Goal: Task Accomplishment & Management: Manage account settings

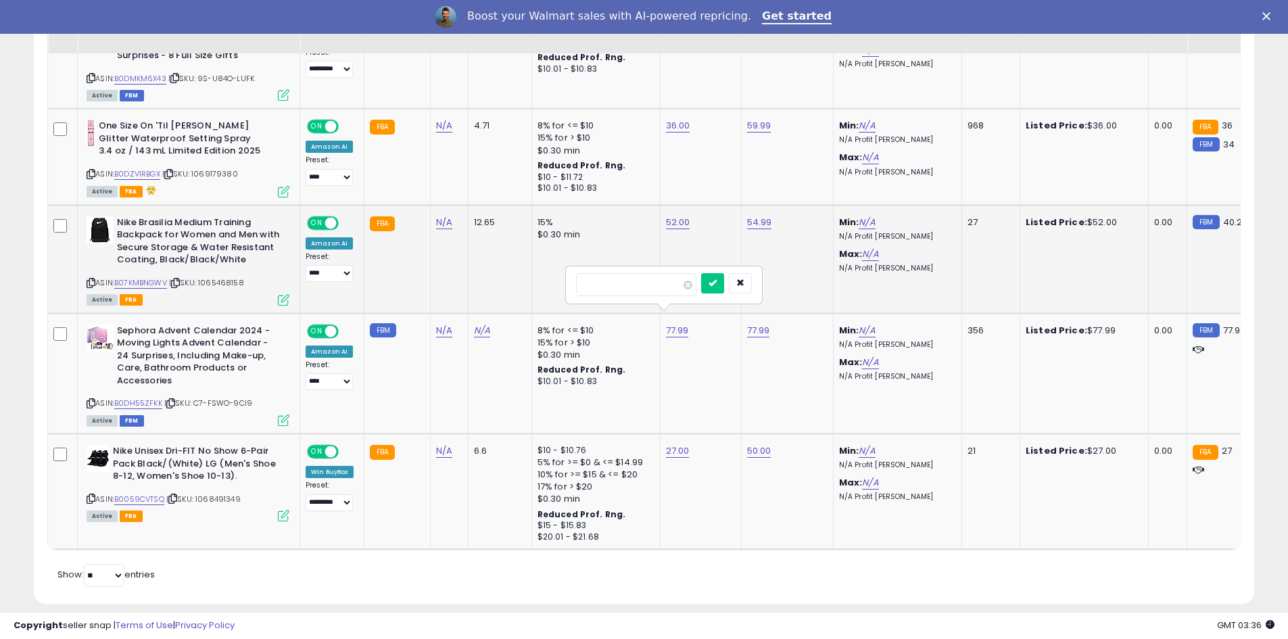
drag, startPoint x: 628, startPoint y: 277, endPoint x: 557, endPoint y: 275, distance: 71.7
click at [557, 275] on tbody "**********" at bounding box center [1144, 107] width 2193 height 885
type input "**"
click at [724, 283] on button "submit" at bounding box center [712, 283] width 23 height 20
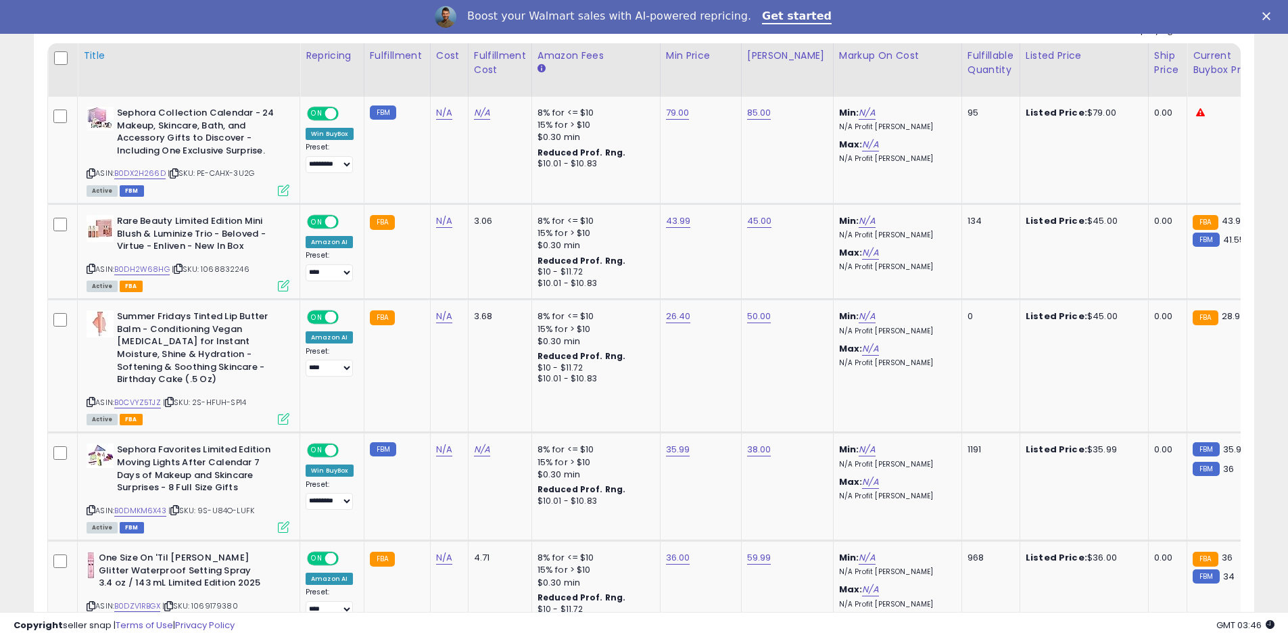
scroll to position [607, 0]
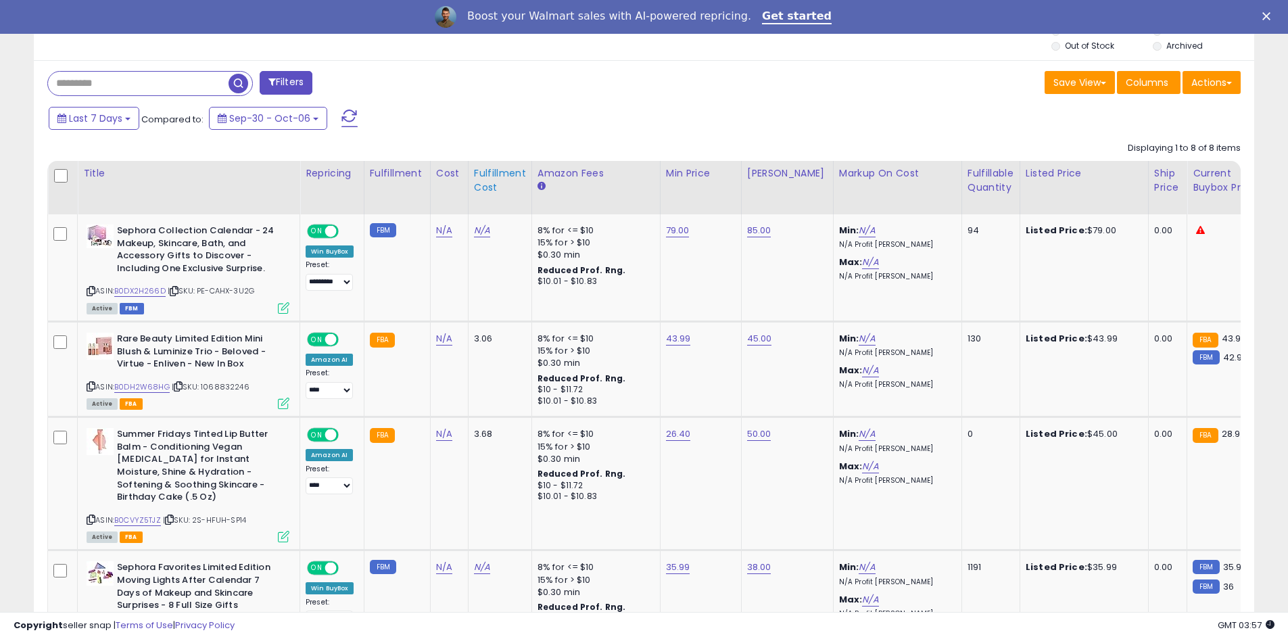
scroll to position [606, 0]
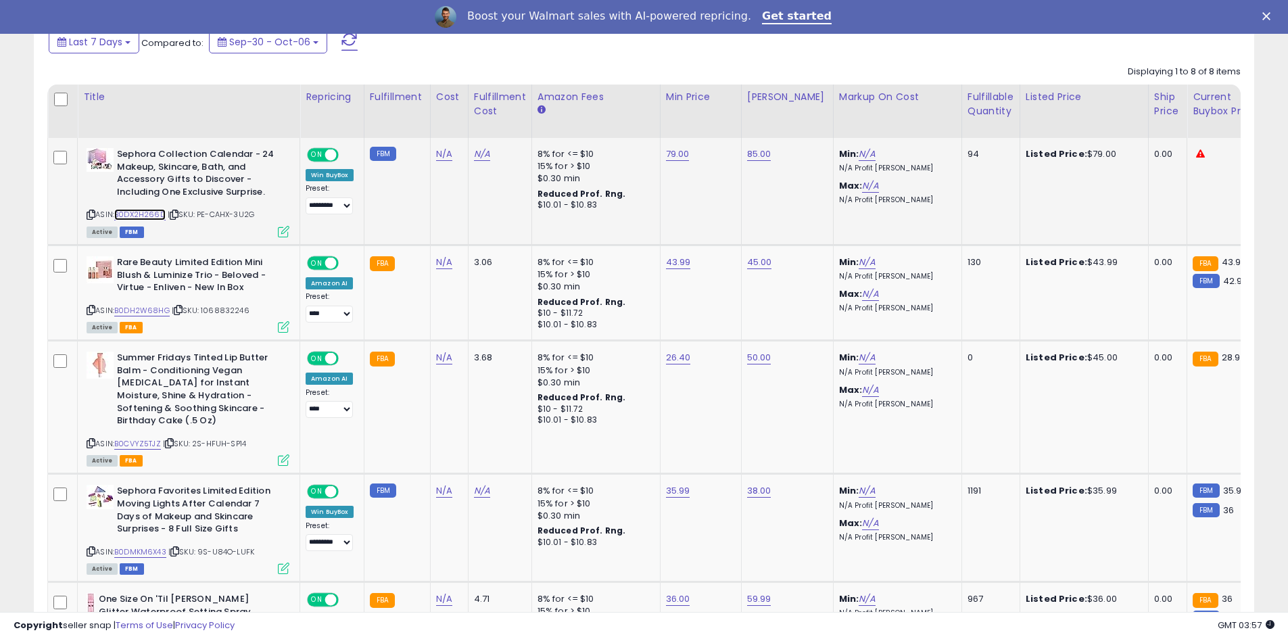
click at [154, 217] on link "B0DX2H266D" at bounding box center [139, 214] width 51 height 11
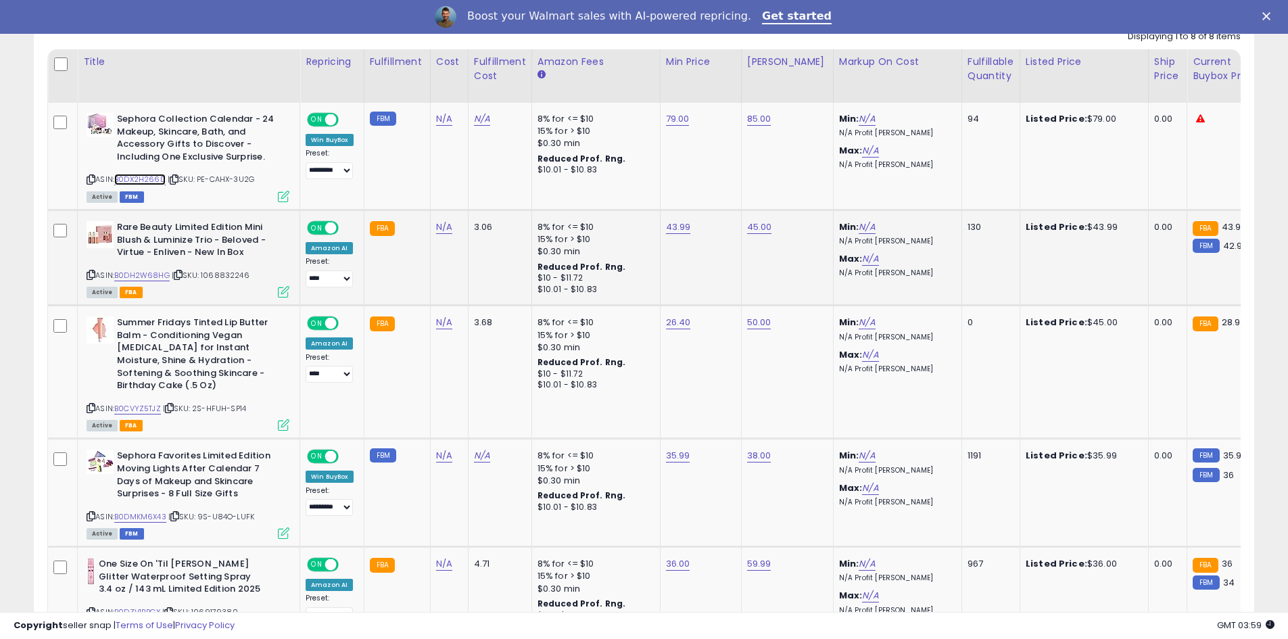
scroll to position [674, 0]
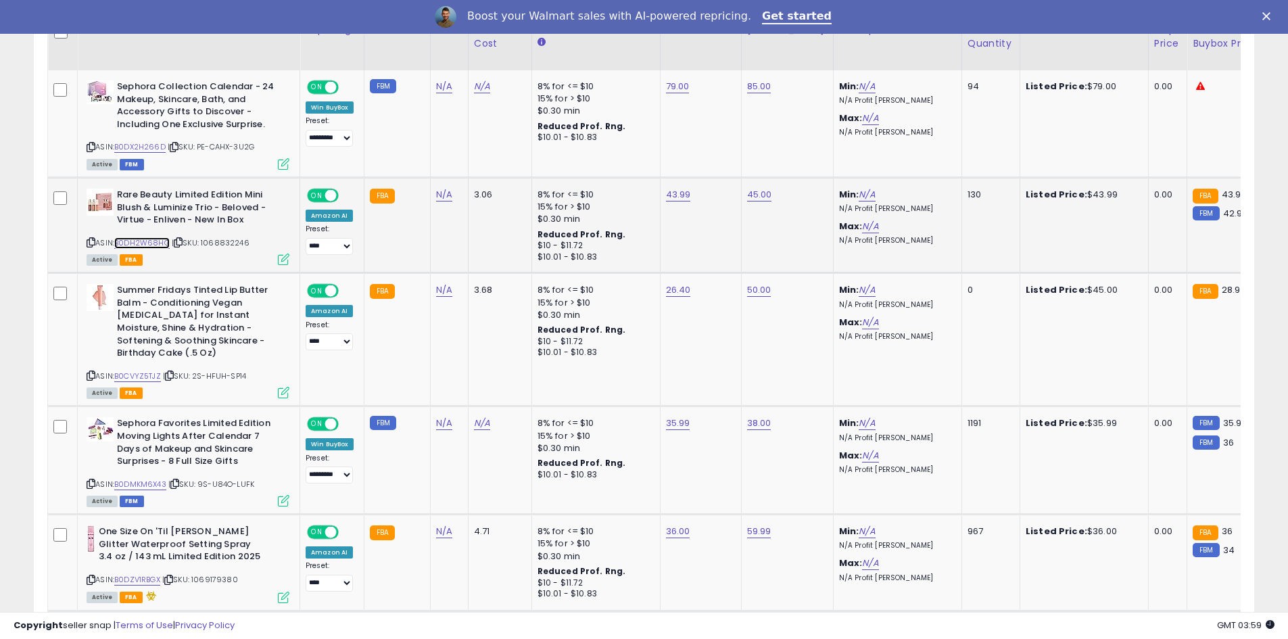
click at [144, 240] on link "B0DH2W68HG" at bounding box center [141, 242] width 55 height 11
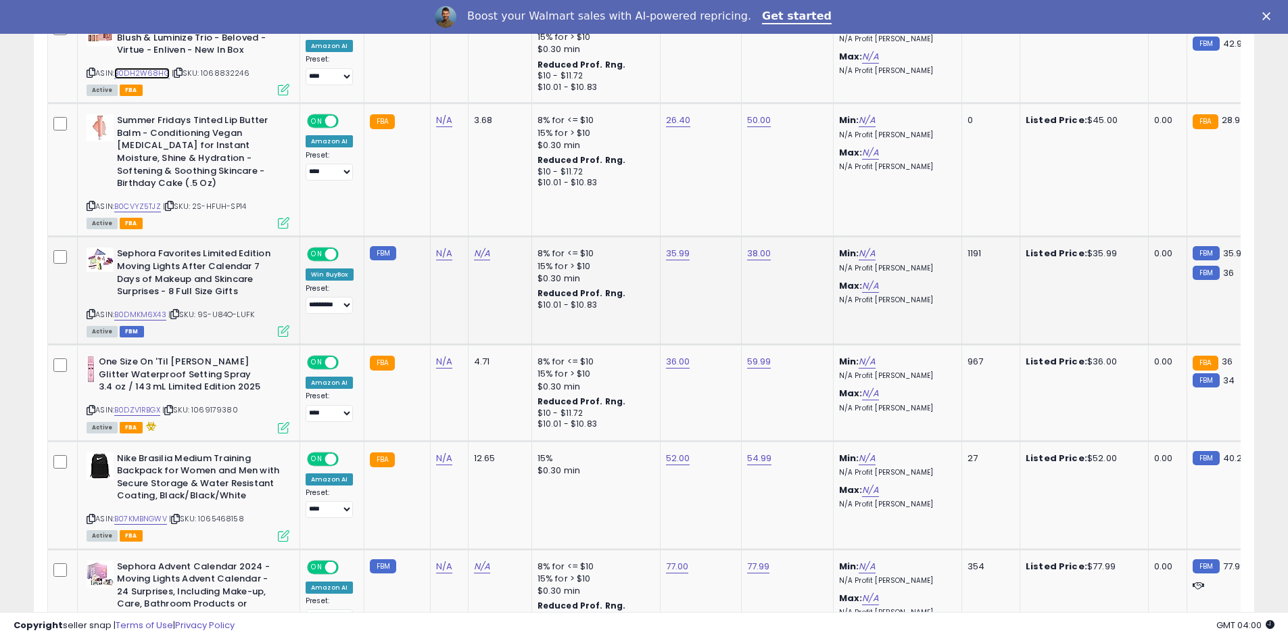
scroll to position [876, 0]
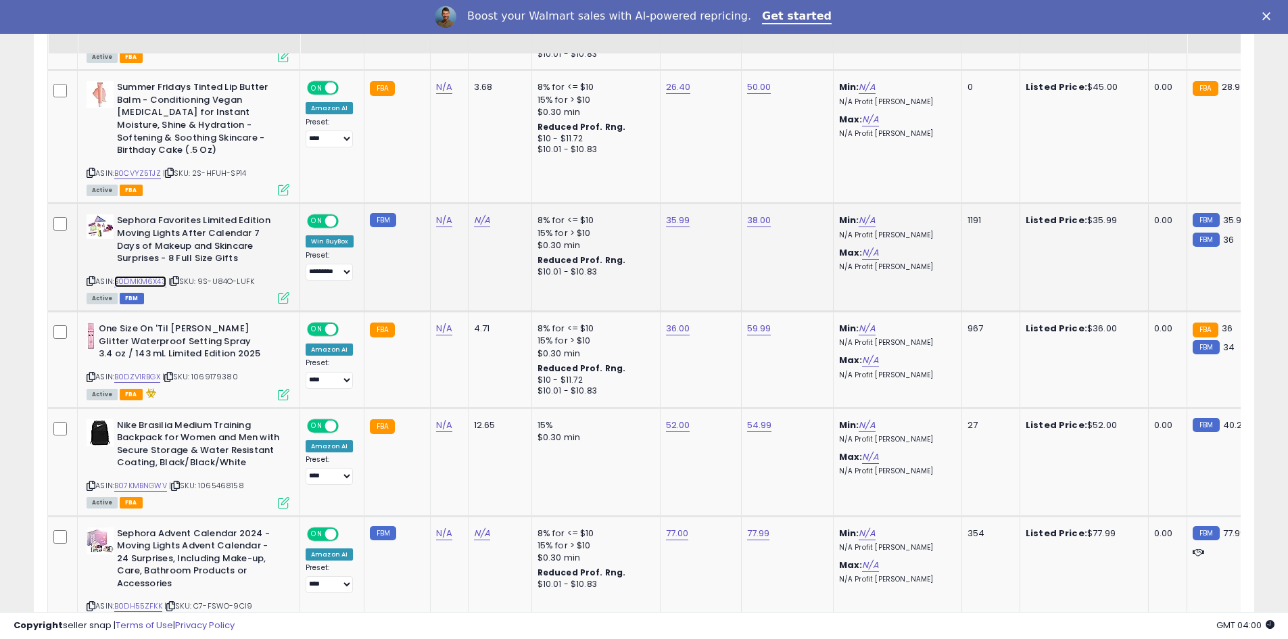
click at [151, 276] on link "B0DMKM6X43" at bounding box center [140, 281] width 52 height 11
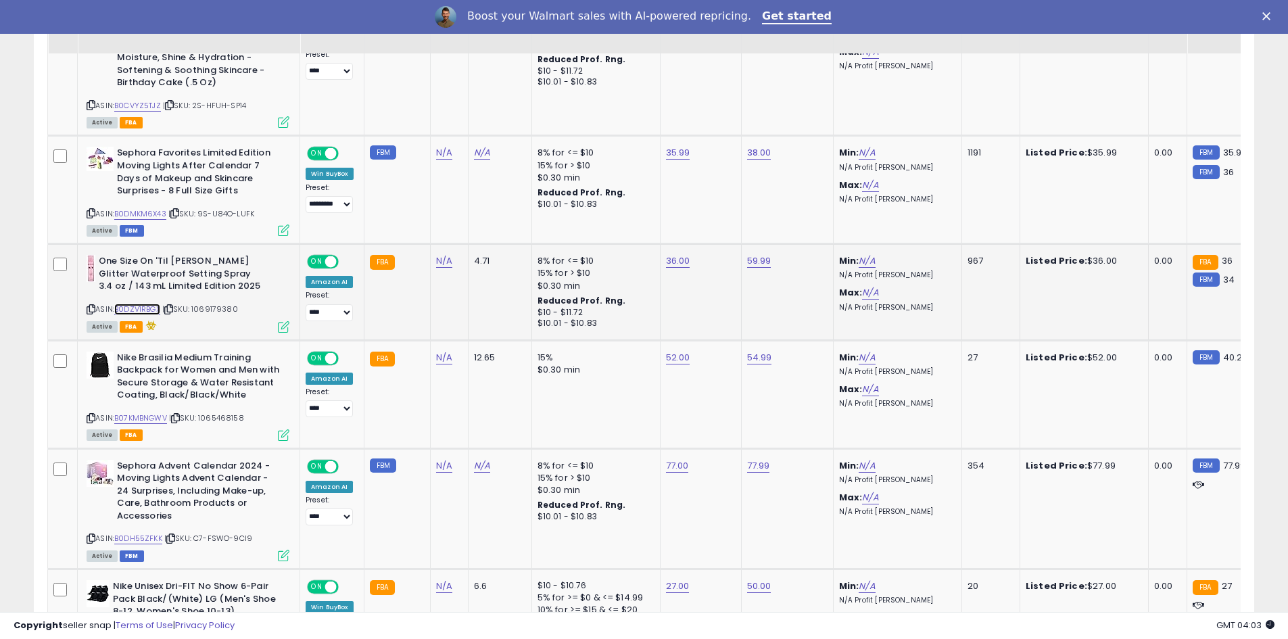
click at [158, 304] on link "B0DZV1RBGX" at bounding box center [137, 309] width 46 height 11
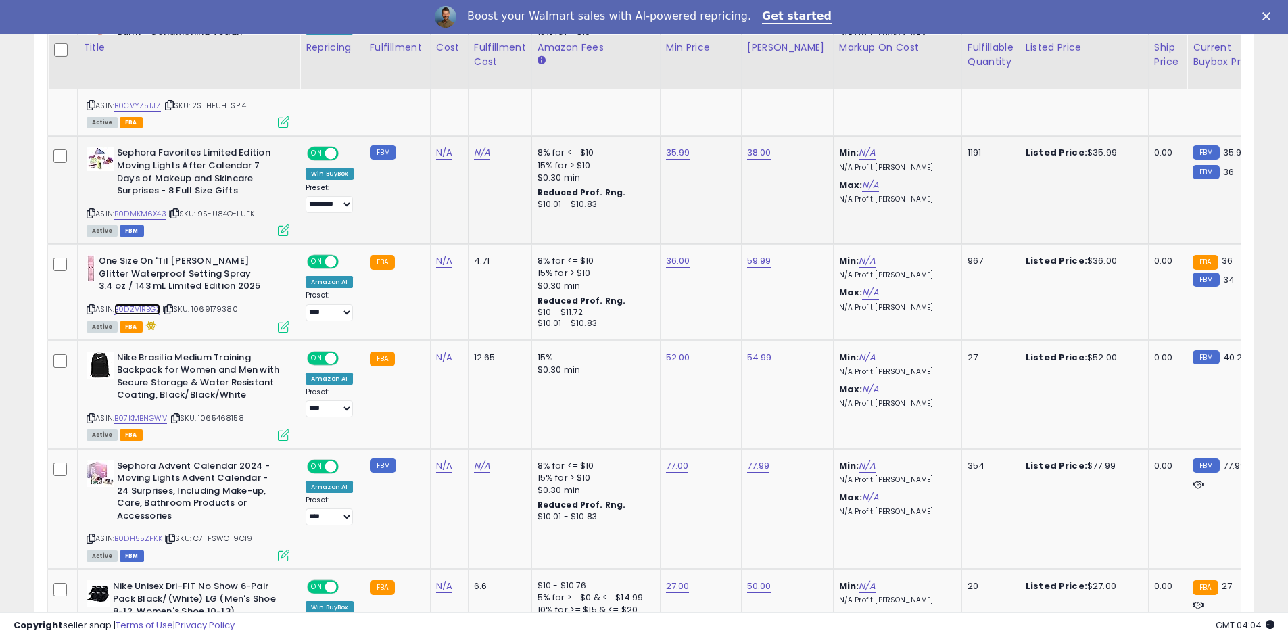
scroll to position [1012, 0]
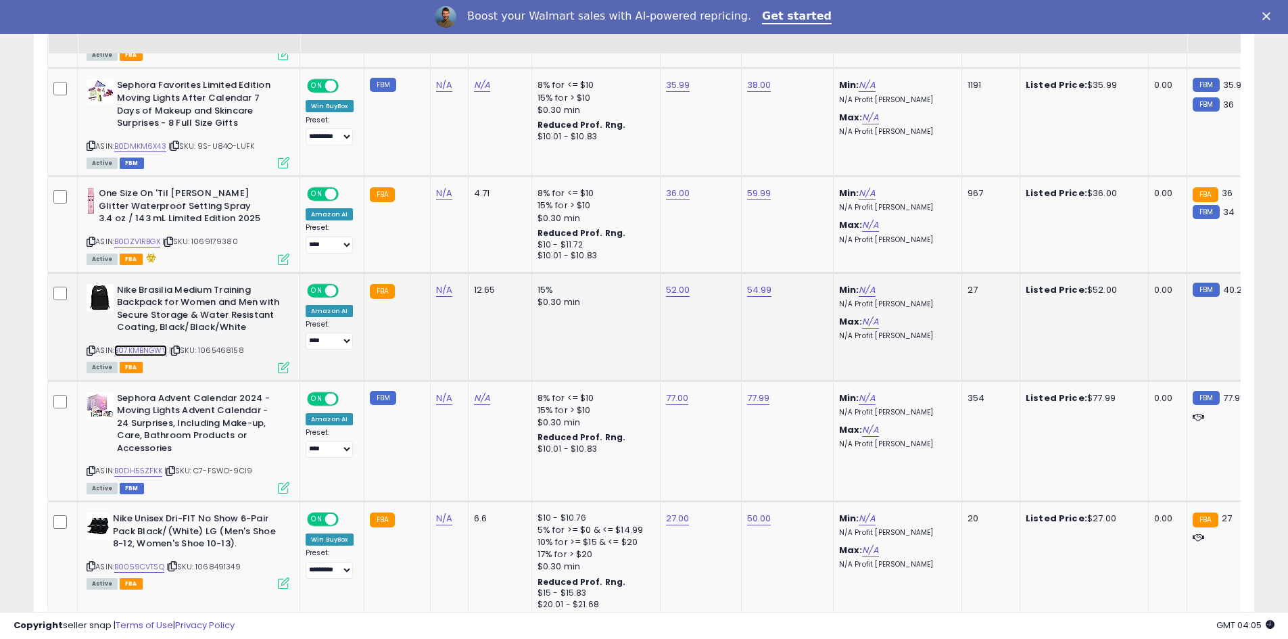
click at [152, 345] on link "B07KMBNGWV" at bounding box center [140, 350] width 53 height 11
